Goal: Answer question/provide support: Share knowledge or assist other users

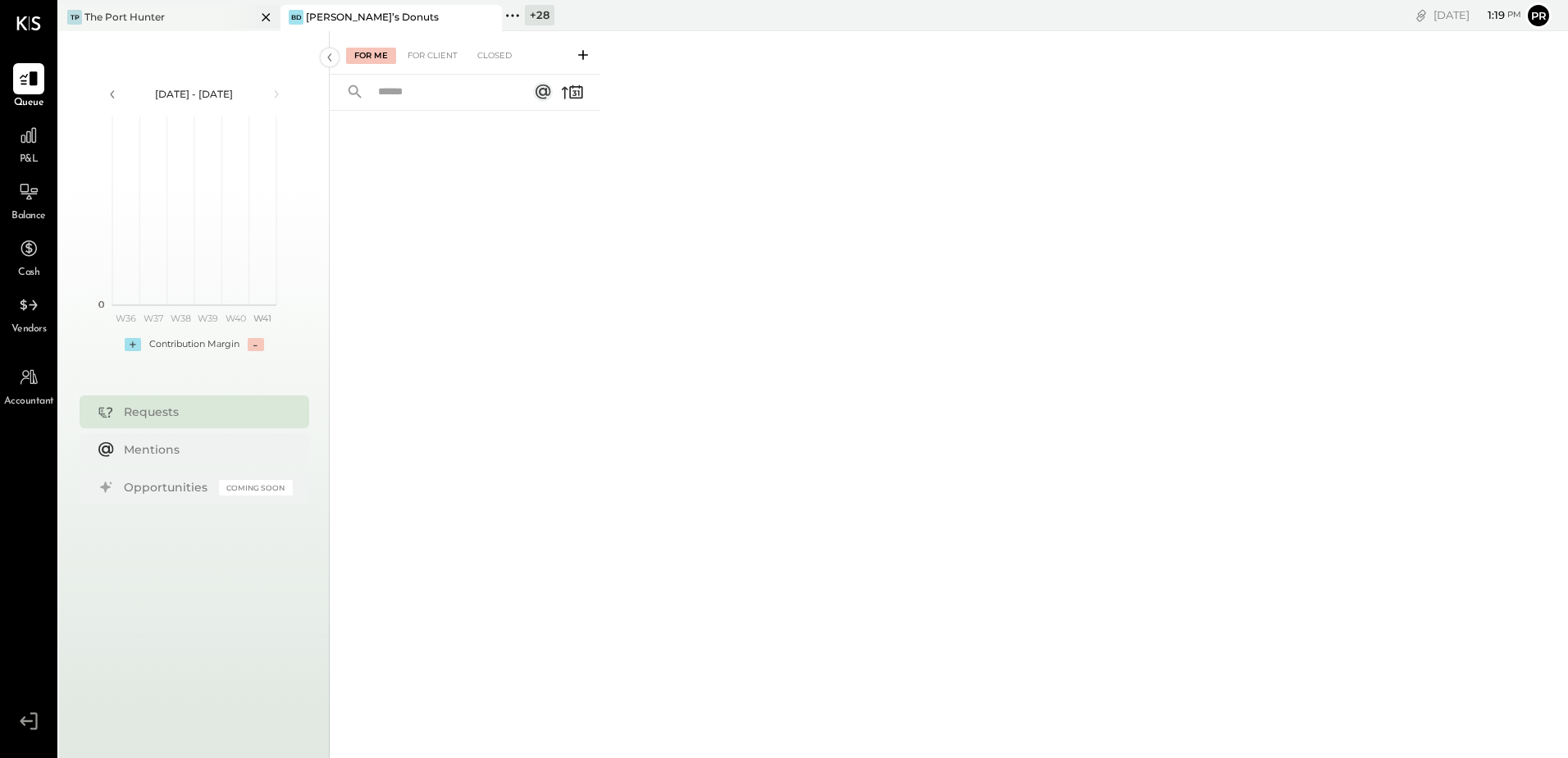
click at [266, 16] on icon at bounding box center [266, 16] width 8 height 8
click at [291, 14] on icon at bounding box center [290, 15] width 3 height 3
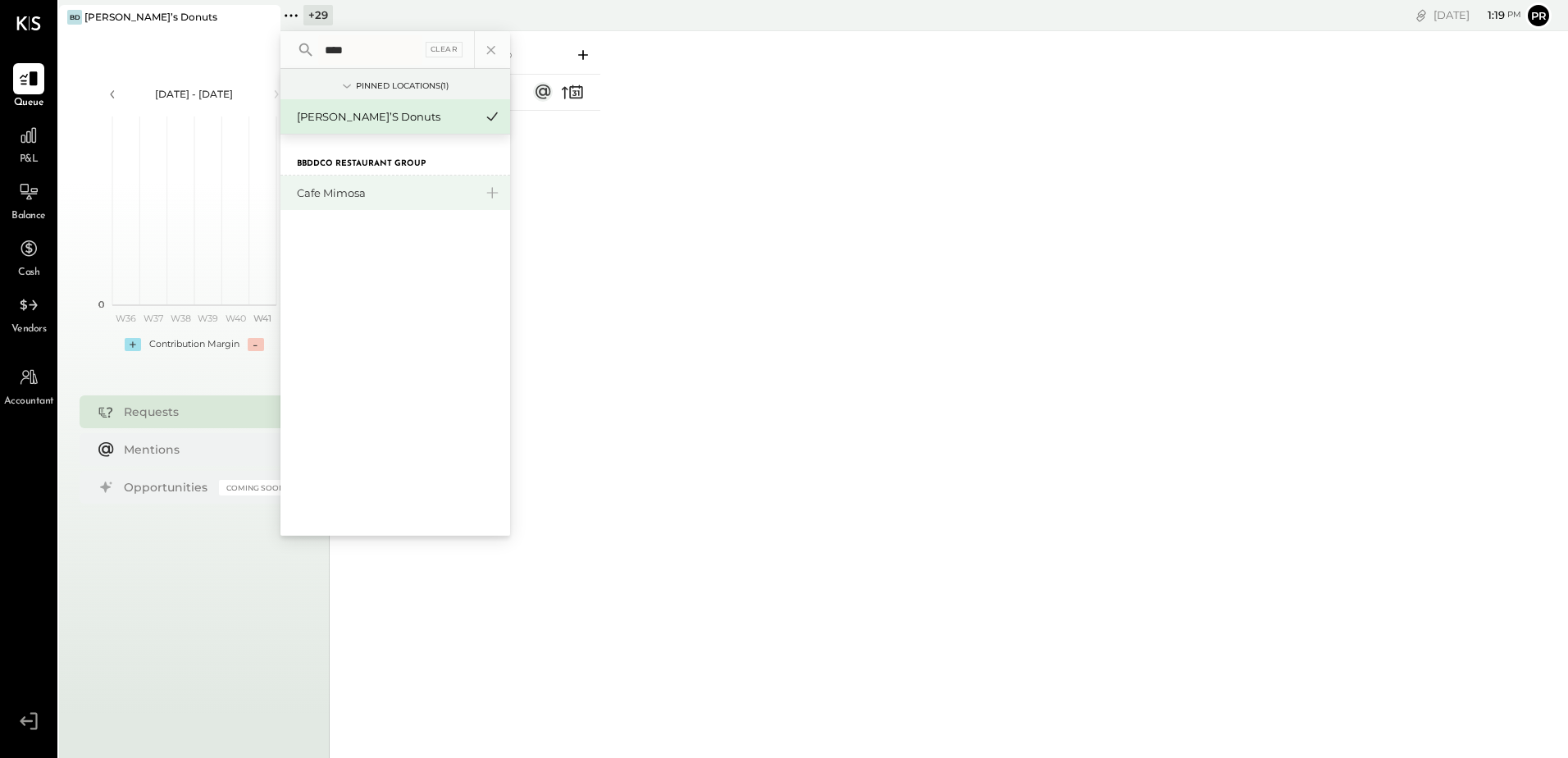
type input "****"
click at [346, 188] on div "Cafe Mimosa" at bounding box center [385, 193] width 177 height 15
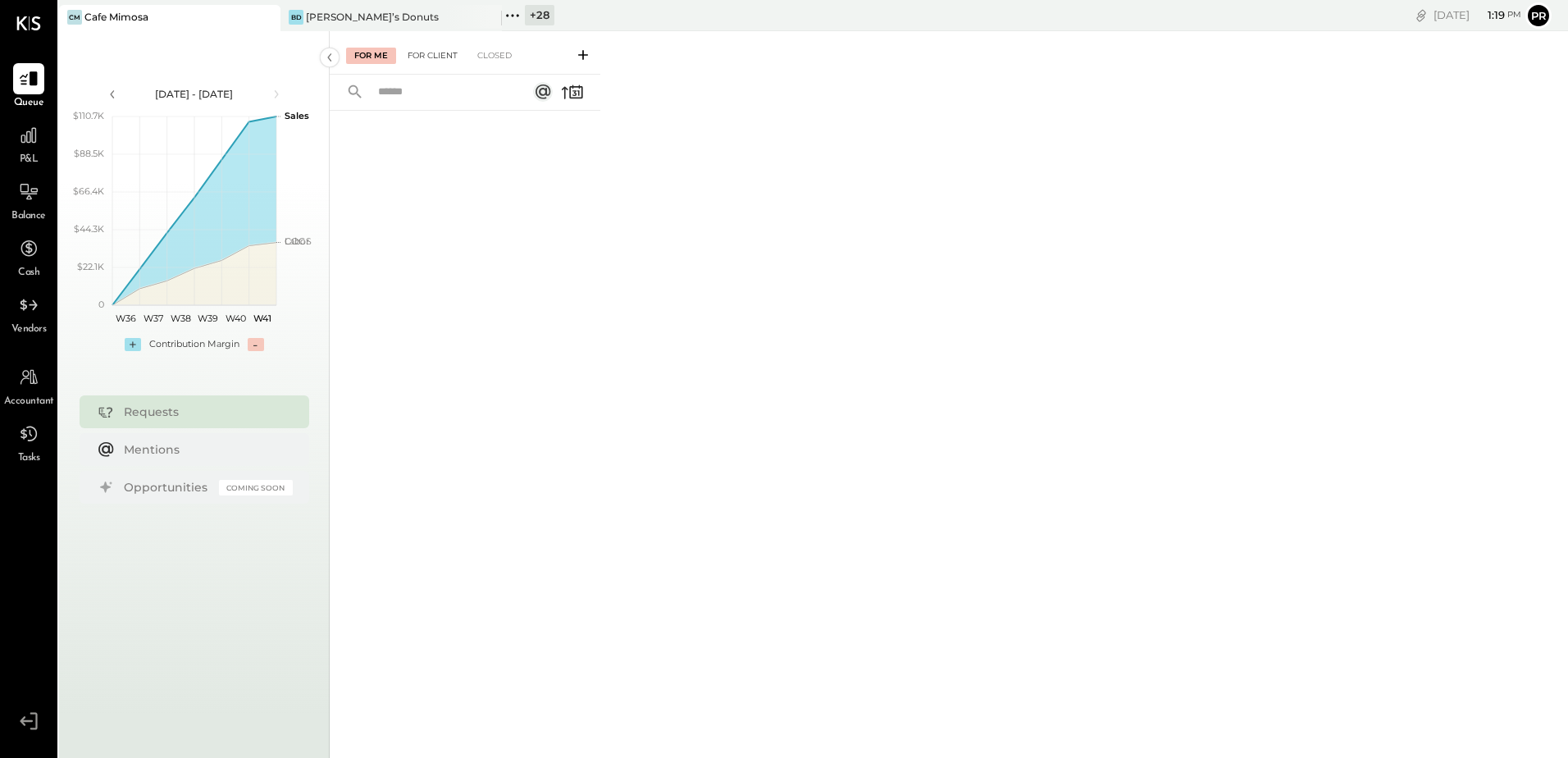
click at [434, 58] on div "For Client" at bounding box center [432, 56] width 66 height 16
click at [506, 53] on div "Closed" at bounding box center [495, 56] width 51 height 16
click at [380, 51] on div "For Me" at bounding box center [370, 56] width 50 height 16
click at [582, 55] on icon at bounding box center [583, 55] width 10 height 10
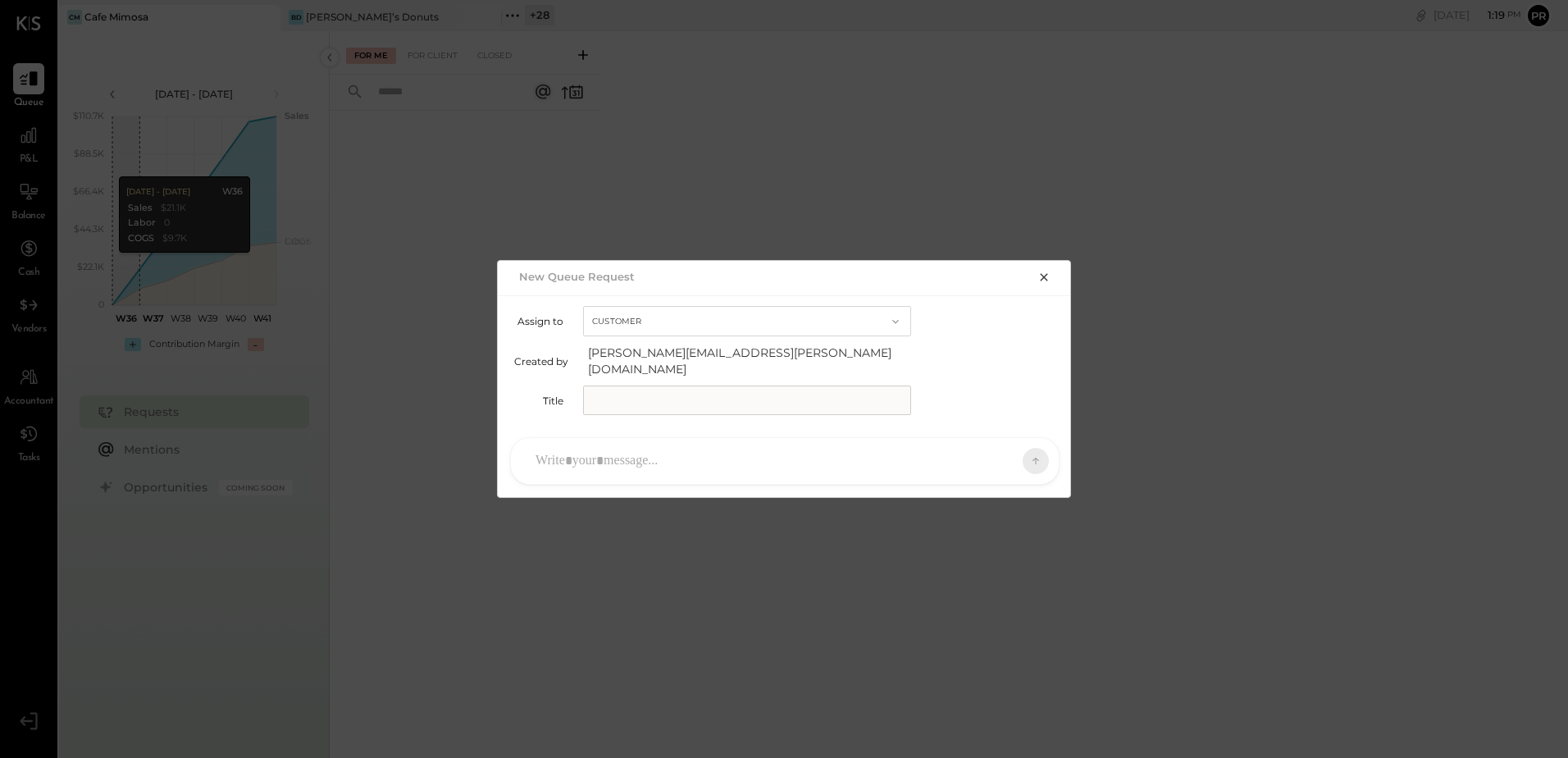
click at [662, 394] on input "text" at bounding box center [747, 400] width 328 height 29
type input "**********"
click at [600, 456] on div at bounding box center [770, 461] width 486 height 36
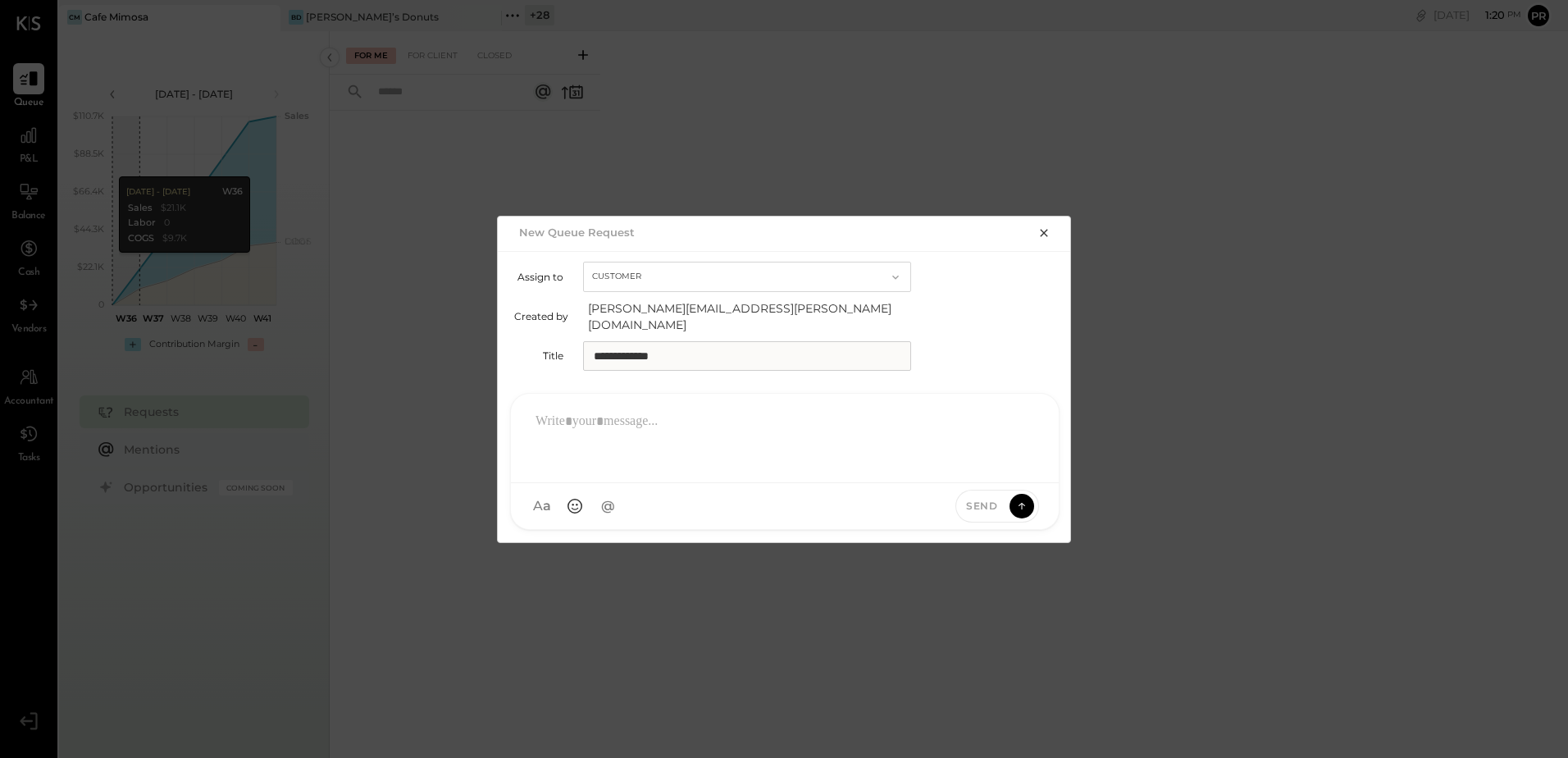
drag, startPoint x: 1050, startPoint y: 238, endPoint x: 1031, endPoint y: 237, distance: 19.0
click at [1049, 238] on icon "button" at bounding box center [1044, 233] width 13 height 13
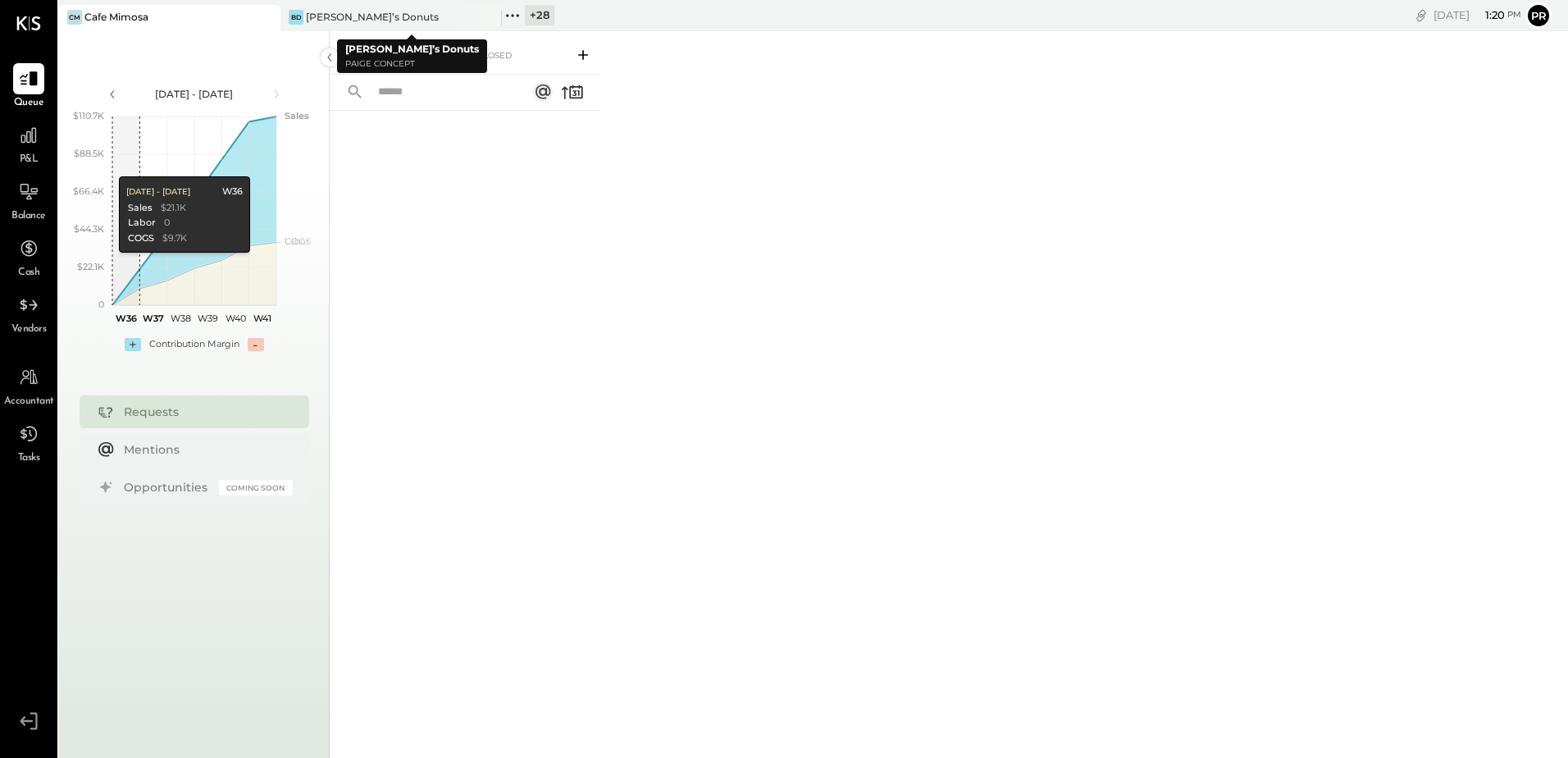
click at [513, 10] on icon at bounding box center [512, 15] width 21 height 21
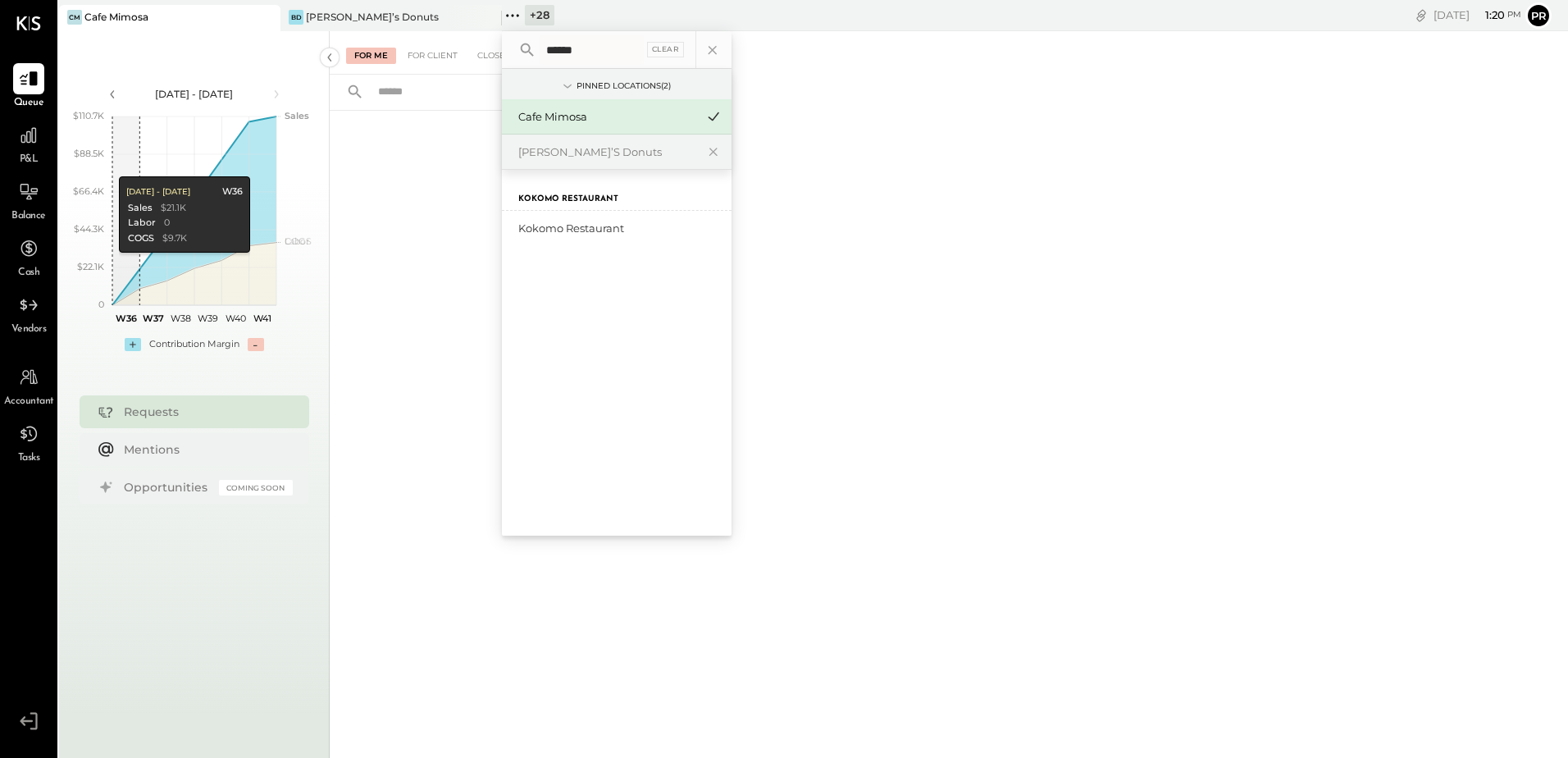
type input "******"
click at [572, 210] on div "Kokomo Restaurant" at bounding box center [617, 190] width 229 height 41
click at [573, 222] on div "Kokomo Restaurant" at bounding box center [607, 228] width 177 height 15
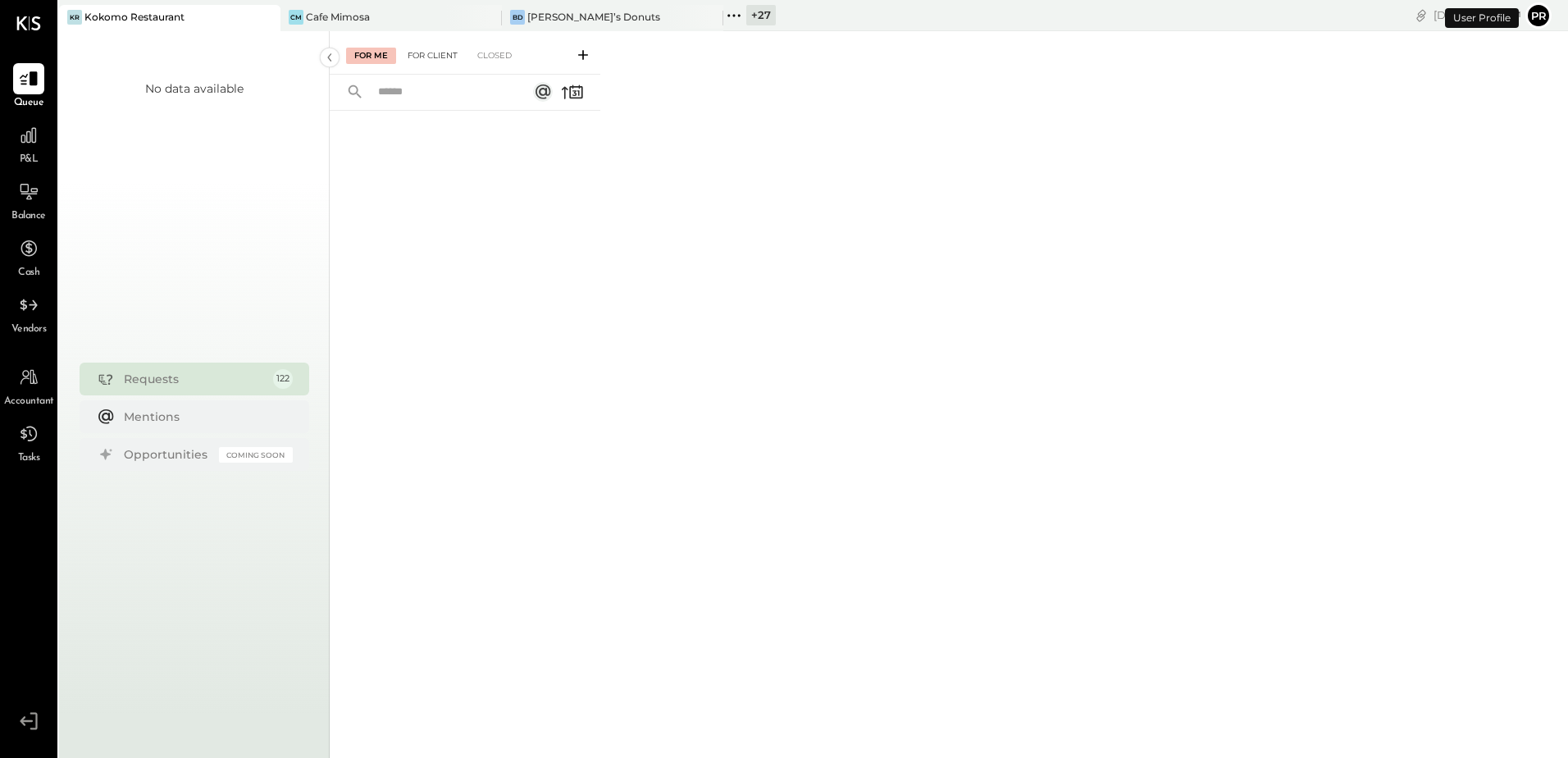
click at [421, 50] on div "For Client" at bounding box center [432, 56] width 66 height 16
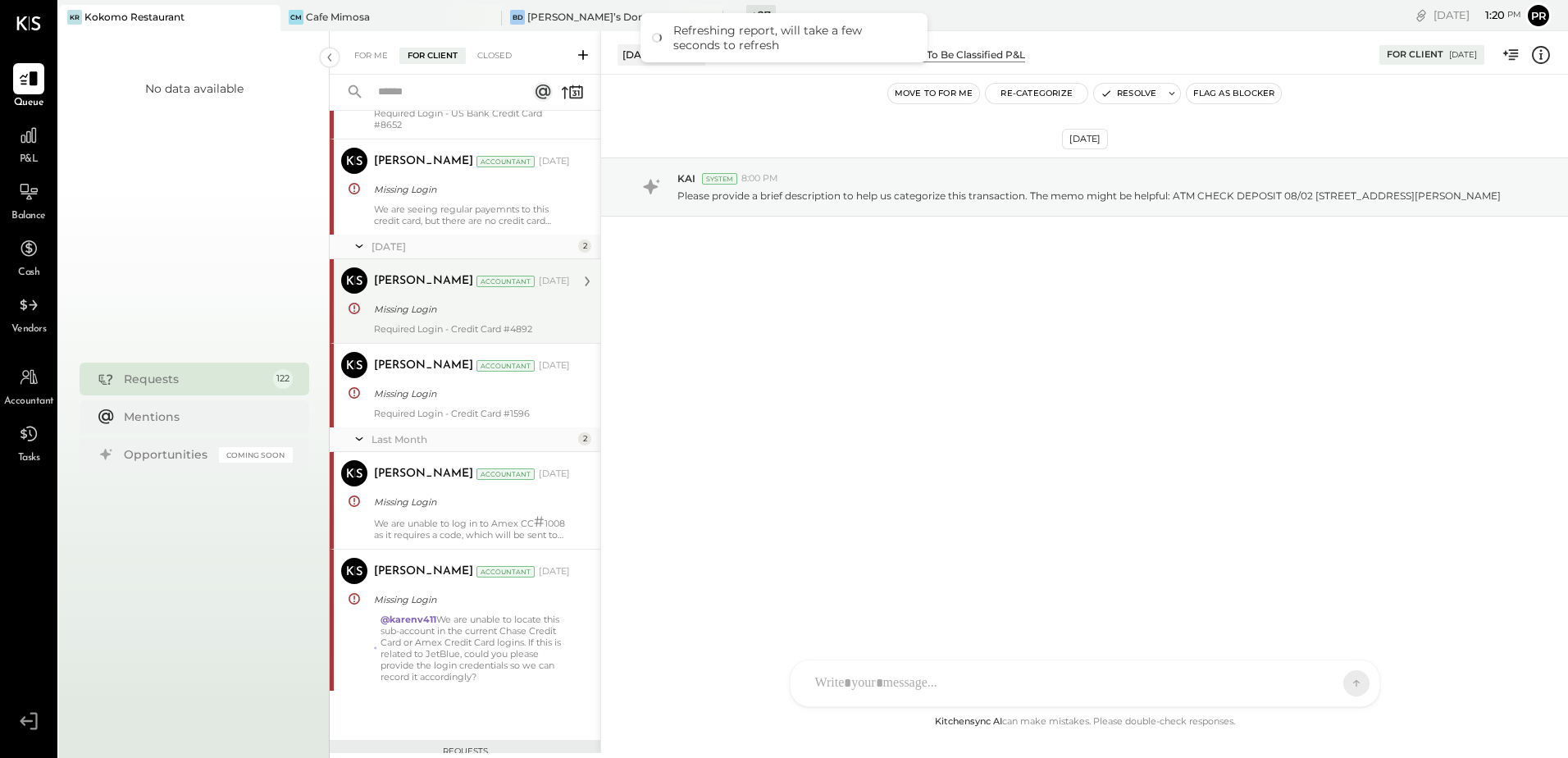
scroll to position [265, 0]
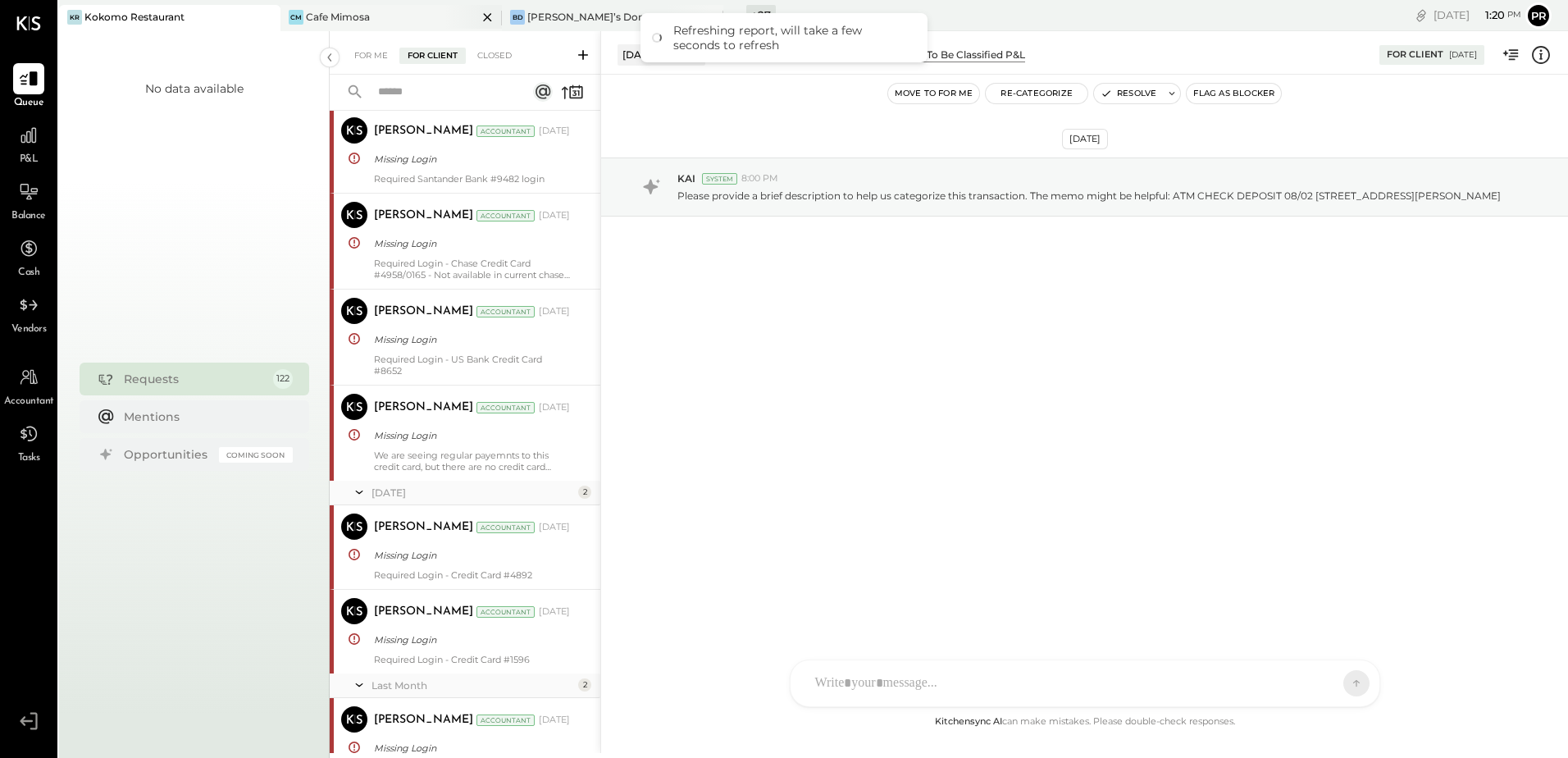
click at [364, 17] on div "Cafe Mimosa" at bounding box center [337, 16] width 64 height 14
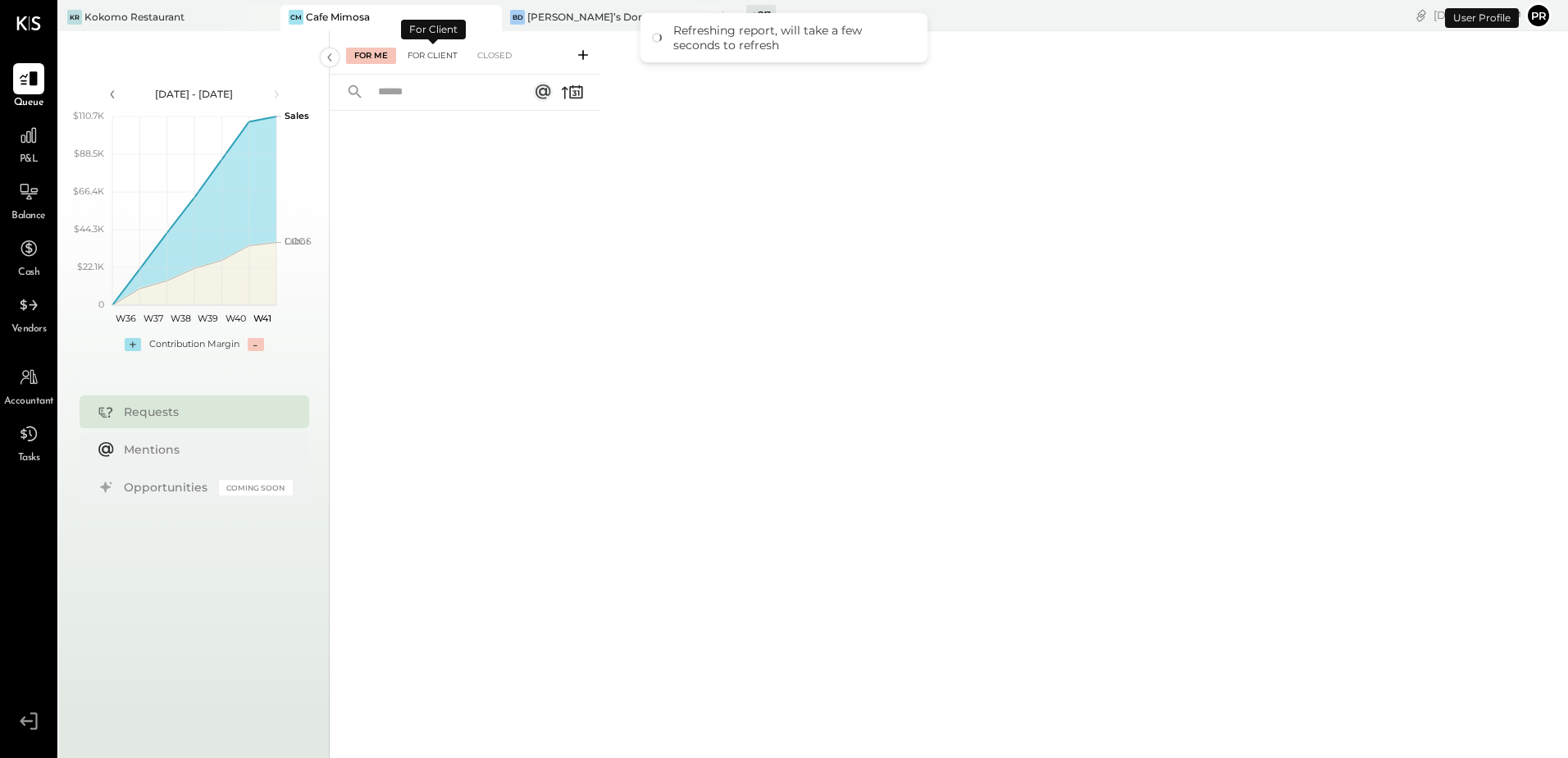
click at [442, 52] on div "For Client" at bounding box center [432, 56] width 66 height 16
click at [581, 54] on icon at bounding box center [583, 55] width 16 height 16
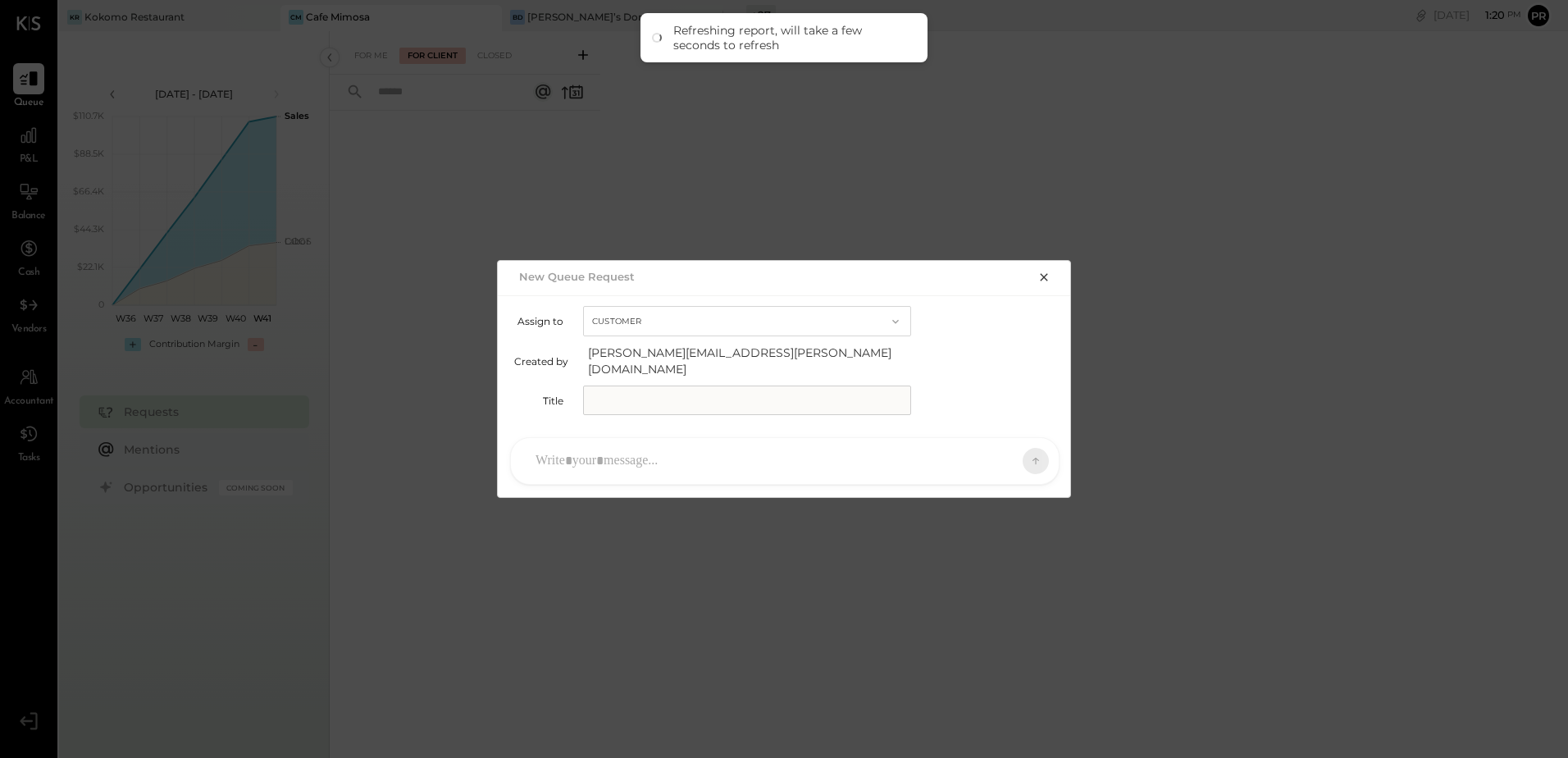
click at [625, 390] on input "text" at bounding box center [747, 400] width 328 height 29
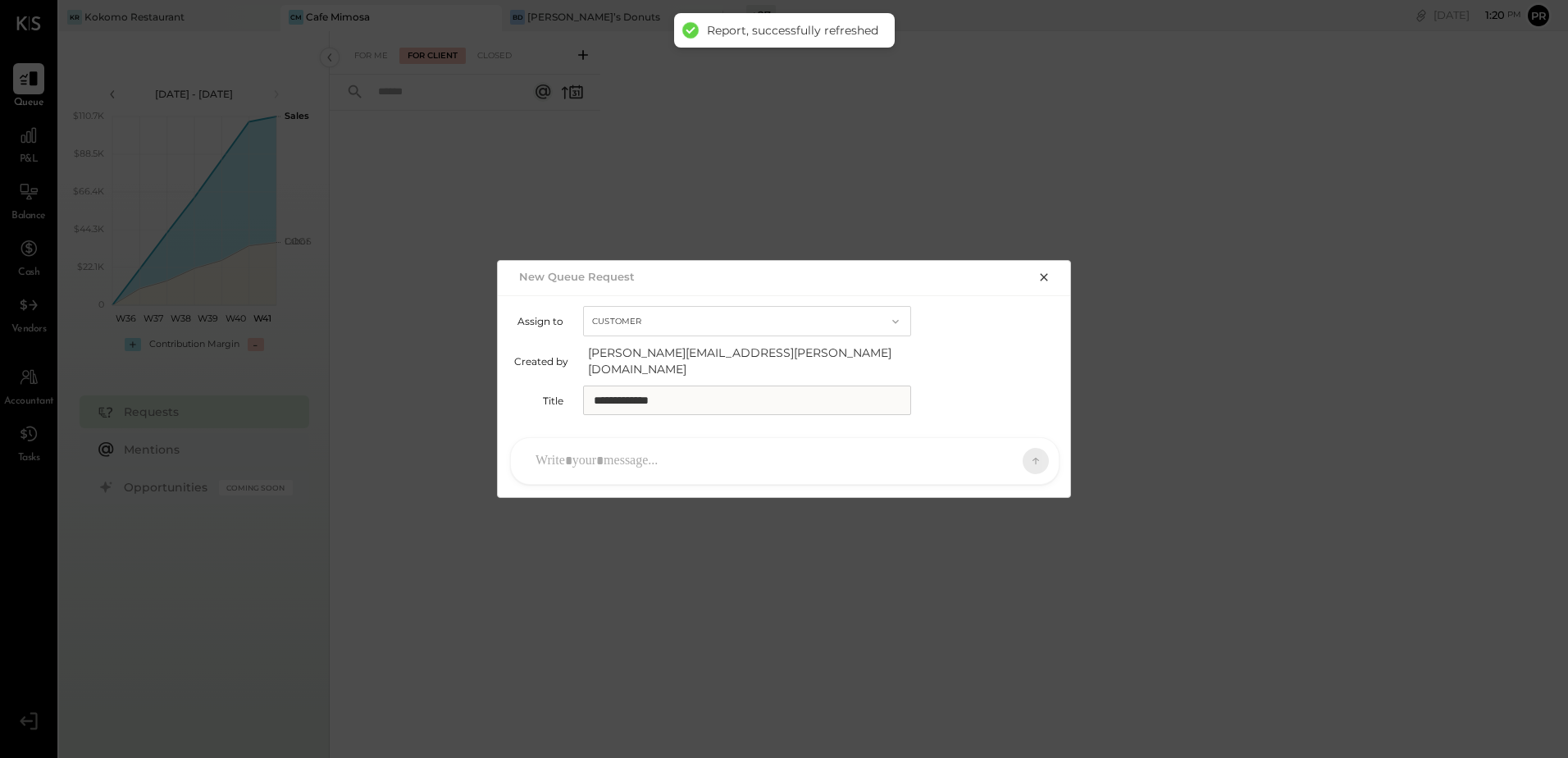
type input "**********"
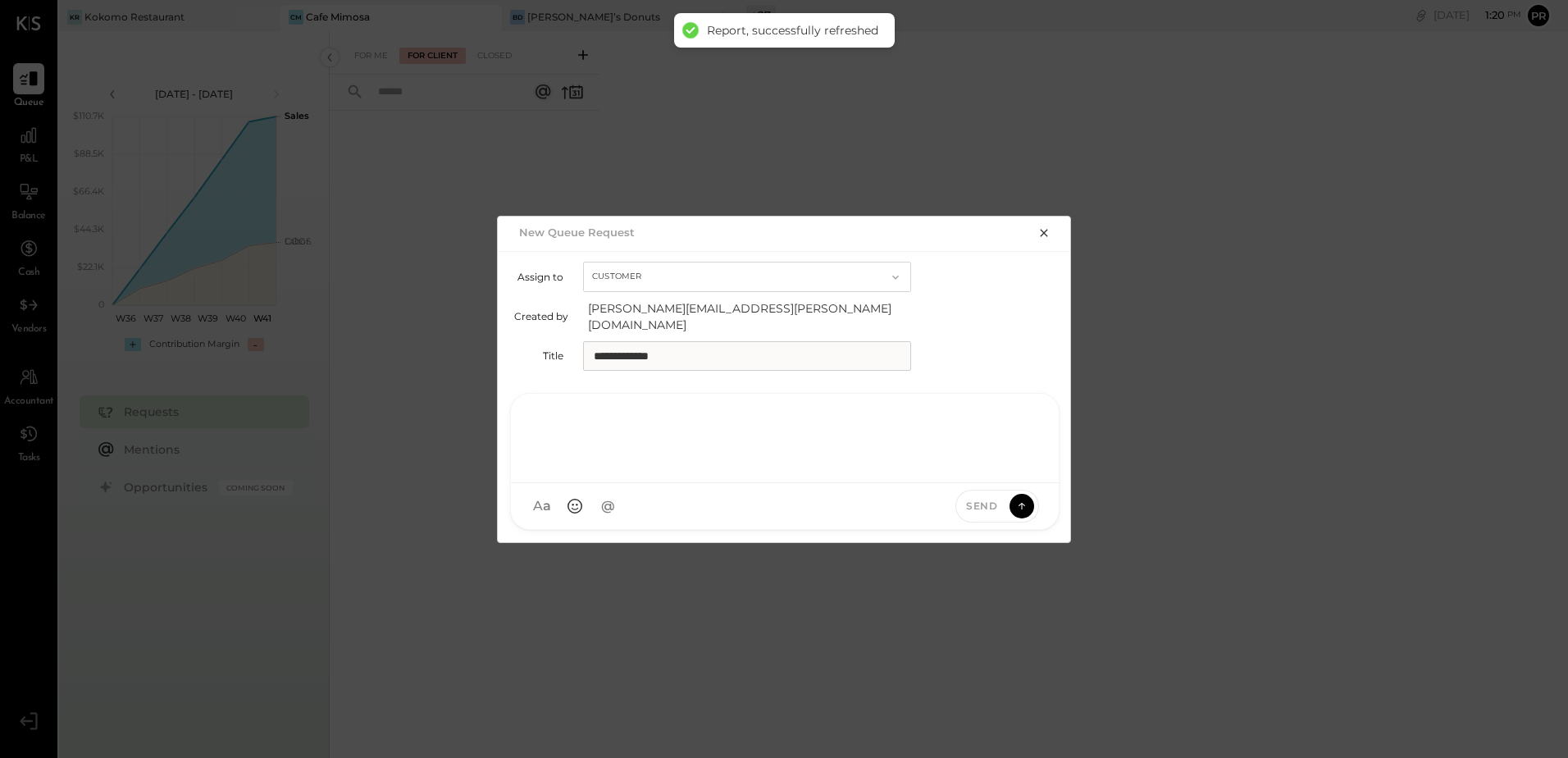
click at [624, 461] on div at bounding box center [785, 437] width 515 height 66
click at [584, 394] on div at bounding box center [785, 439] width 548 height 89
click at [588, 407] on div at bounding box center [785, 437] width 515 height 66
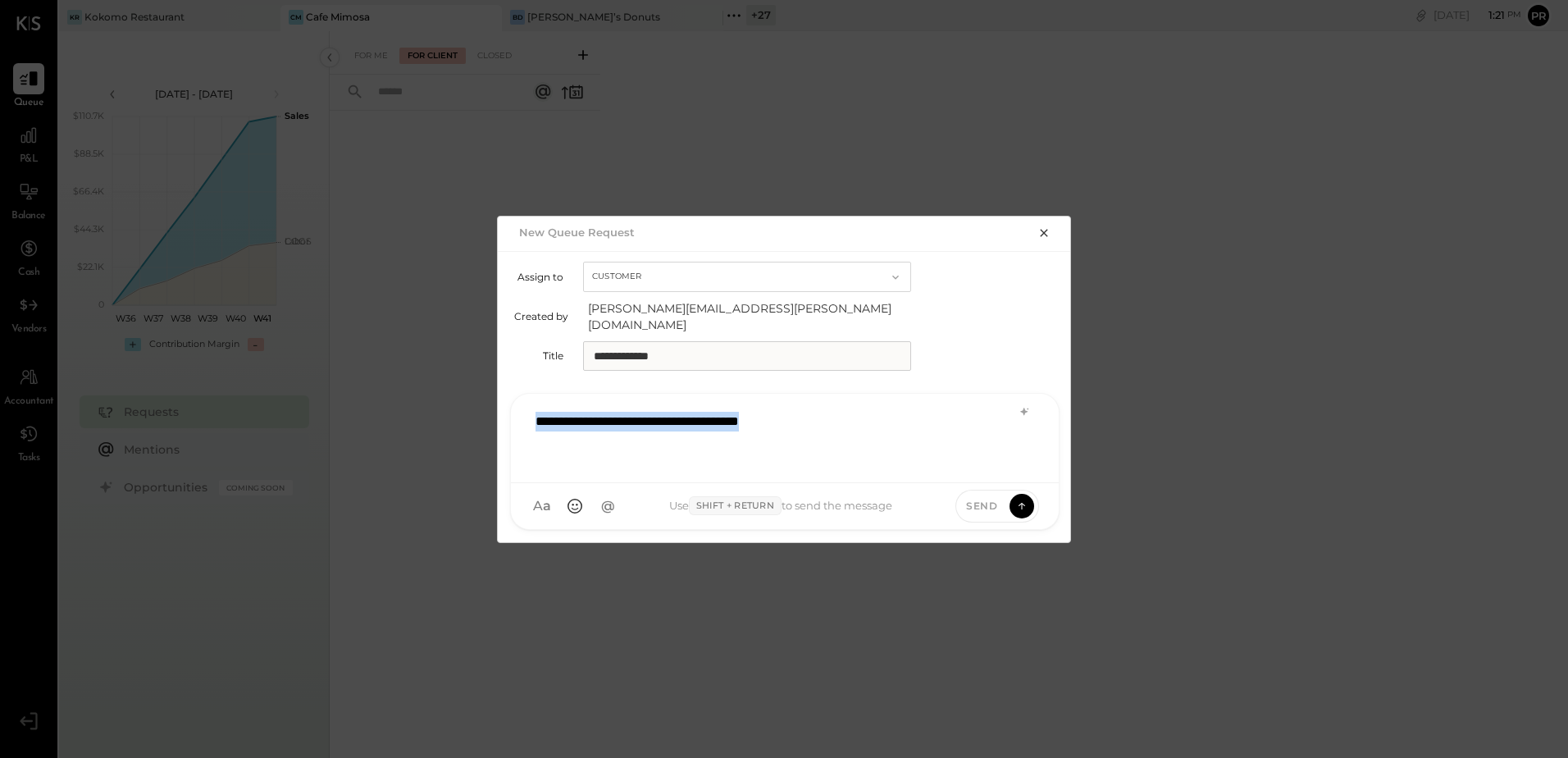
drag, startPoint x: 690, startPoint y: 408, endPoint x: 434, endPoint y: 408, distance: 256.0
click at [434, 408] on div "**********" at bounding box center [784, 379] width 1568 height 758
click at [819, 421] on div "**********" at bounding box center [785, 437] width 515 height 66
click at [1022, 498] on icon at bounding box center [1021, 505] width 15 height 16
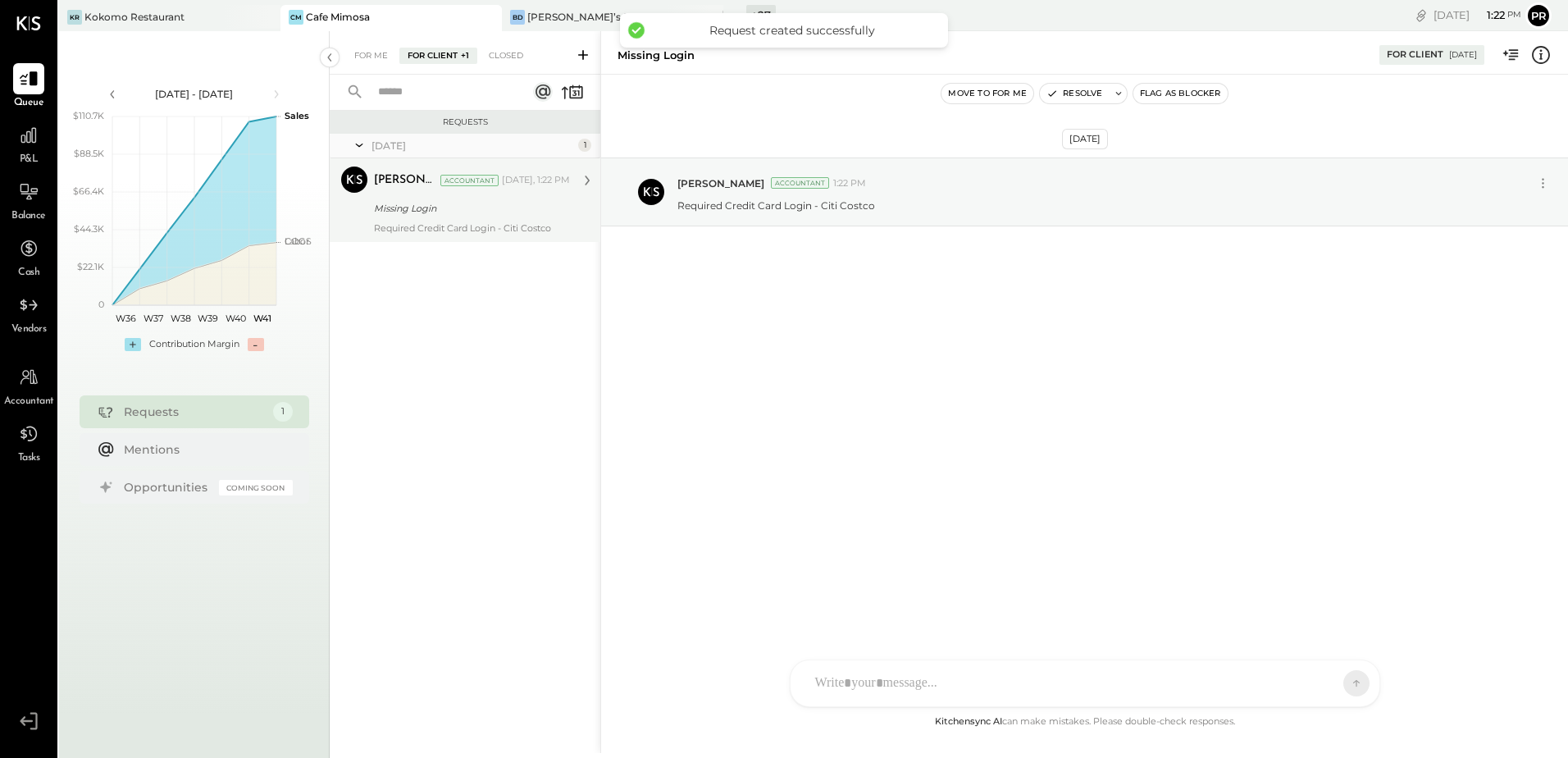
click at [496, 217] on div "Missing Login" at bounding box center [469, 208] width 191 height 20
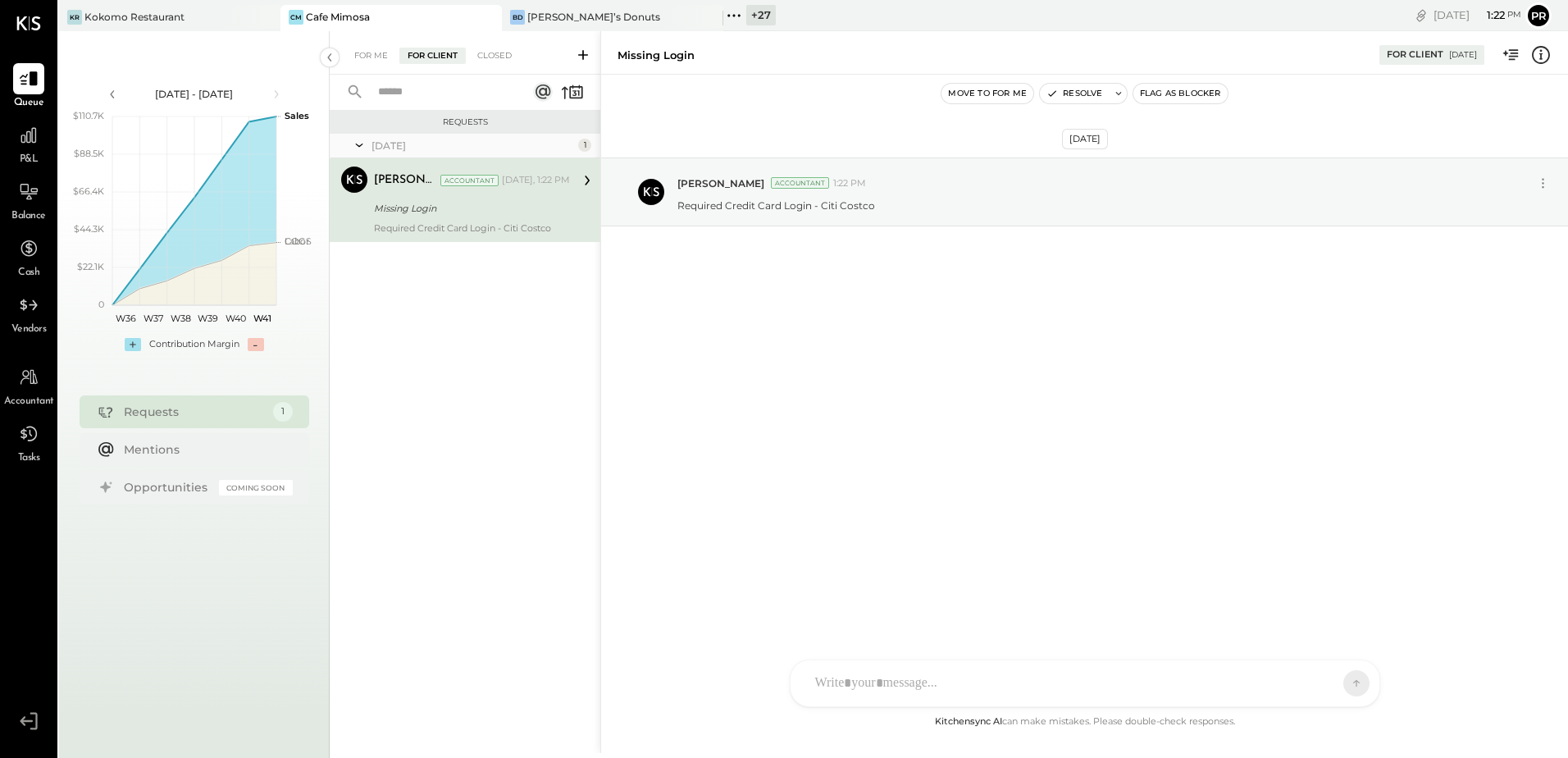
click at [1184, 93] on button "Flag as Blocker" at bounding box center [1181, 94] width 95 height 20
